Goal: Browse casually: Explore the website without a specific task or goal

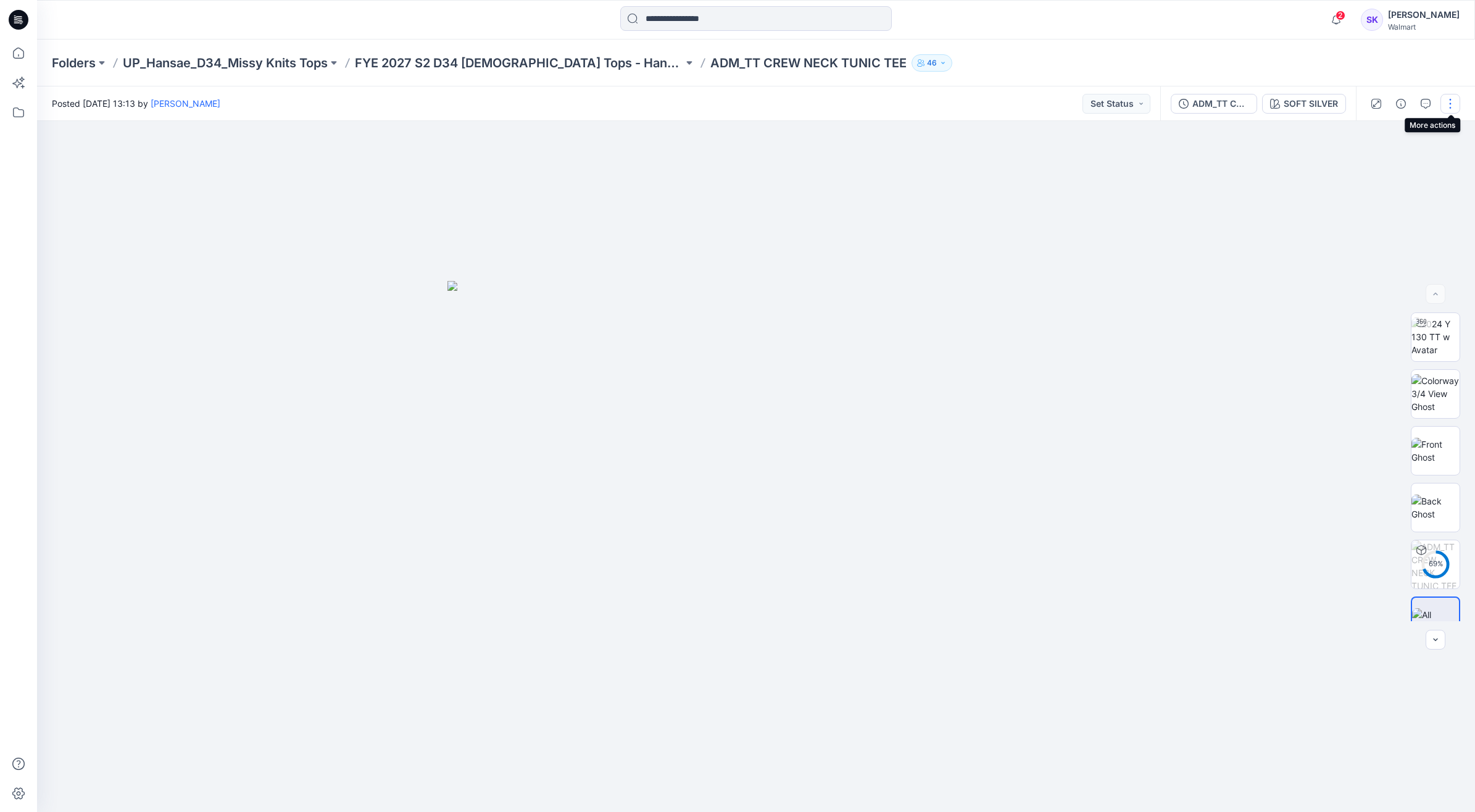
click at [1444, 105] on button "button" at bounding box center [1450, 104] width 20 height 20
click at [1276, 170] on div at bounding box center [756, 467] width 1438 height 691
click at [1424, 584] on img at bounding box center [1436, 596] width 47 height 26
click at [1449, 149] on button "button" at bounding box center [1447, 142] width 23 height 23
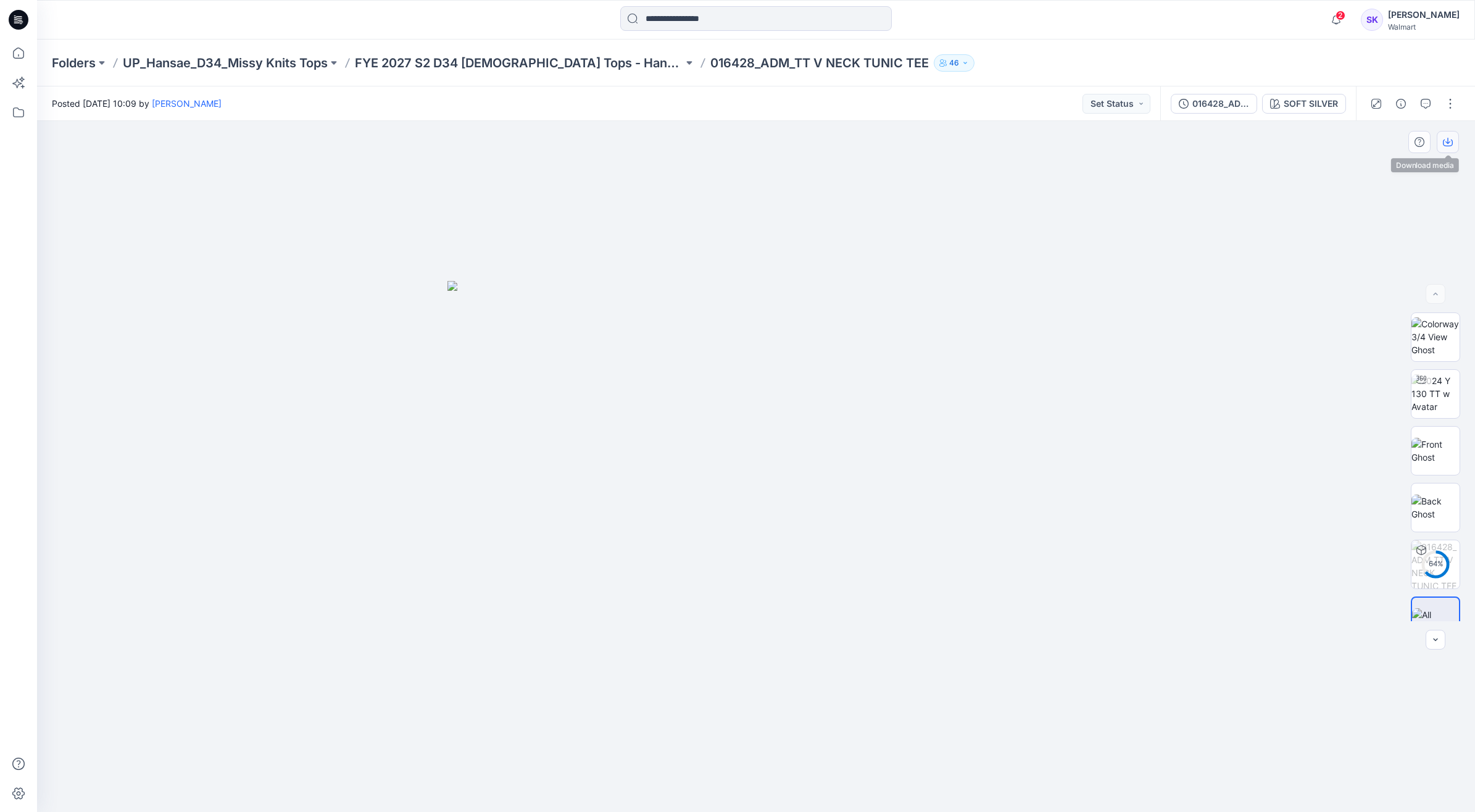
click at [1449, 142] on icon "button" at bounding box center [1447, 140] width 5 height 6
click at [1448, 139] on icon "button" at bounding box center [1448, 142] width 10 height 10
